Goal: Entertainment & Leisure: Consume media (video, audio)

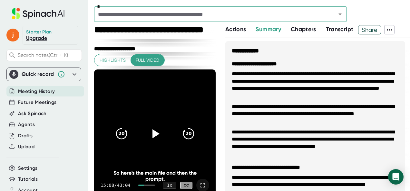
click at [200, 183] on icon at bounding box center [203, 186] width 8 height 8
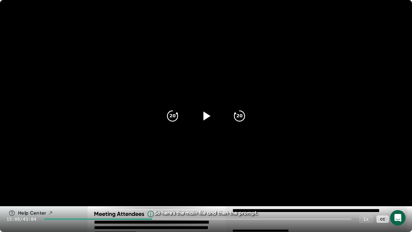
click at [152, 191] on div at bounding box center [98, 218] width 108 height 1
click at [208, 106] on div at bounding box center [206, 115] width 27 height 27
click at [205, 117] on icon at bounding box center [206, 116] width 16 height 16
click at [205, 117] on icon at bounding box center [207, 115] width 7 height 9
click at [205, 119] on icon at bounding box center [206, 116] width 16 height 16
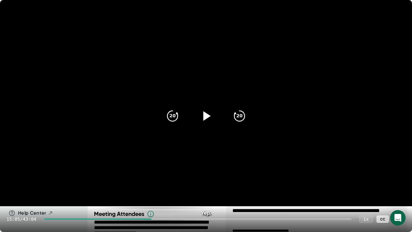
click at [205, 119] on icon at bounding box center [206, 116] width 16 height 16
click at [208, 119] on icon at bounding box center [206, 115] width 8 height 9
click at [207, 117] on icon at bounding box center [207, 115] width 7 height 9
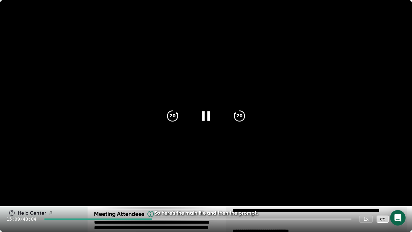
click at [207, 117] on icon at bounding box center [206, 116] width 16 height 16
click at [206, 118] on icon at bounding box center [207, 115] width 7 height 9
click at [206, 118] on icon at bounding box center [206, 116] width 16 height 16
click at [206, 118] on icon at bounding box center [207, 115] width 7 height 9
click at [206, 118] on icon at bounding box center [206, 116] width 16 height 16
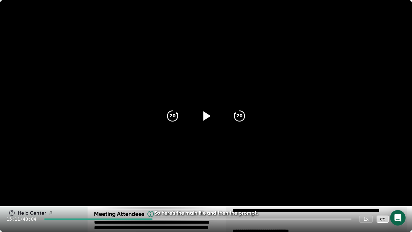
click at [206, 118] on icon at bounding box center [207, 115] width 7 height 9
click at [206, 118] on icon at bounding box center [206, 116] width 16 height 16
click at [206, 118] on icon at bounding box center [207, 115] width 7 height 9
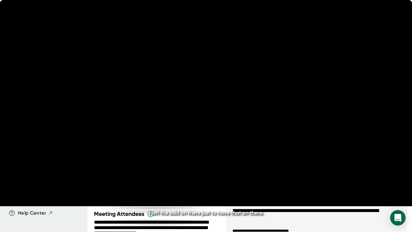
click at [206, 118] on icon at bounding box center [206, 116] width 16 height 16
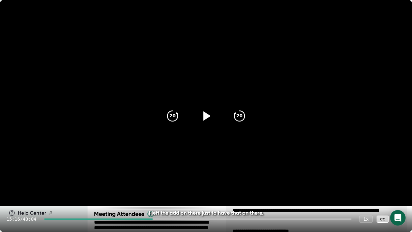
click at [206, 118] on icon at bounding box center [207, 115] width 7 height 9
click at [206, 118] on icon at bounding box center [206, 116] width 16 height 16
click at [206, 118] on icon at bounding box center [207, 115] width 7 height 9
click at [206, 118] on icon at bounding box center [206, 116] width 16 height 16
click at [396, 191] on icon at bounding box center [400, 219] width 8 height 8
